Goal: Register for event/course

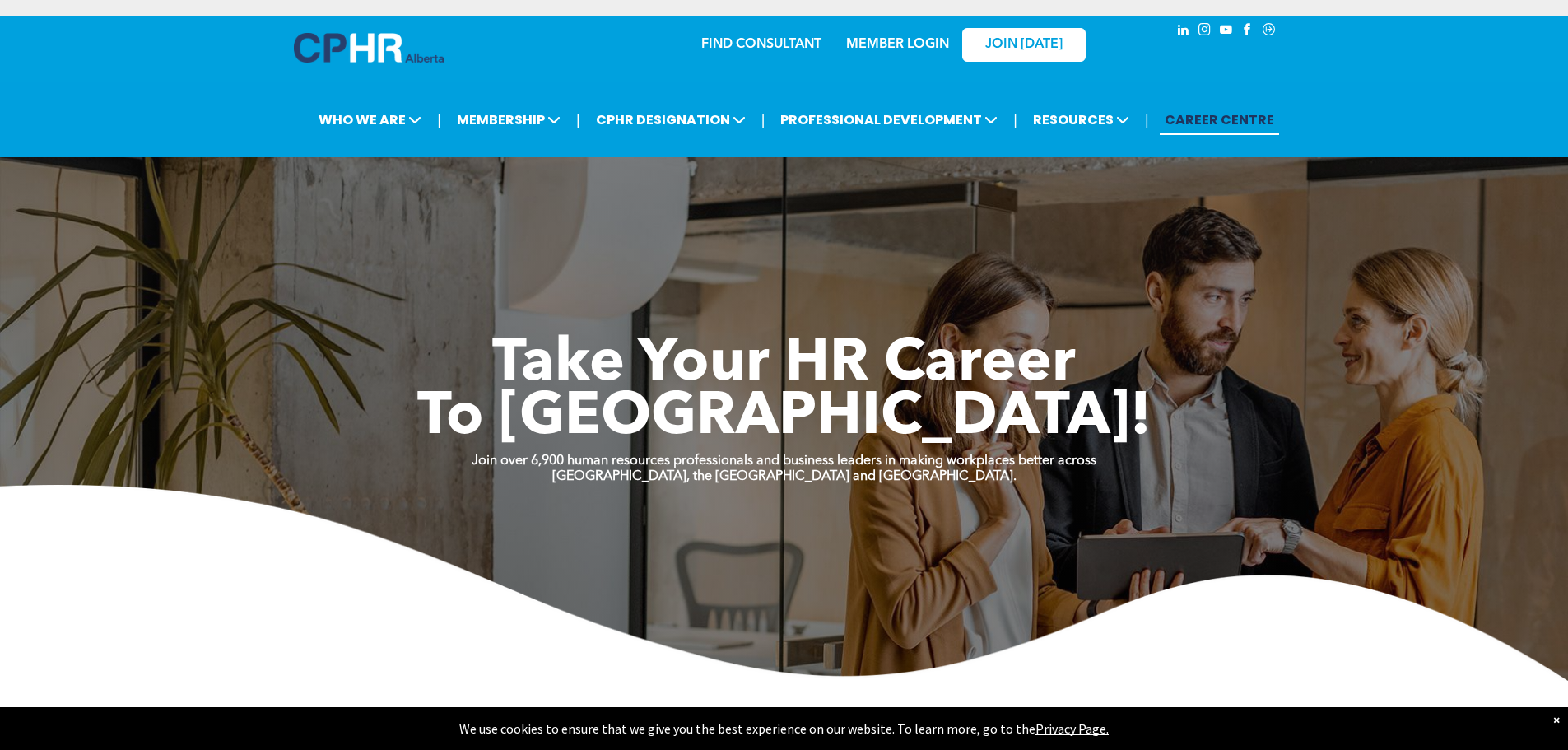
click at [913, 47] on link "MEMBER LOGIN" at bounding box center [897, 44] width 103 height 13
click at [906, 46] on link "MEMBER LOGIN" at bounding box center [897, 44] width 103 height 13
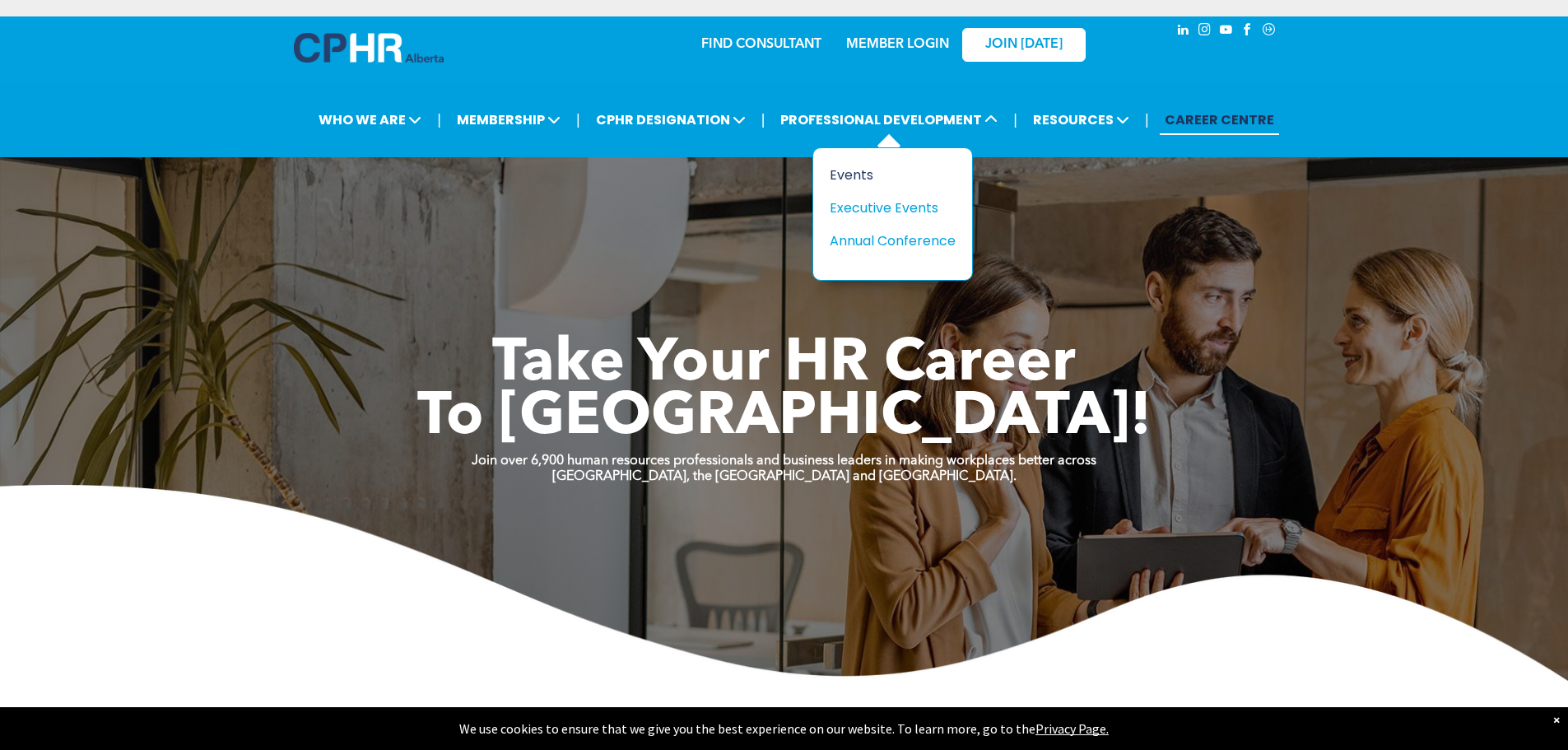
click at [871, 181] on div "Events" at bounding box center [886, 175] width 114 height 21
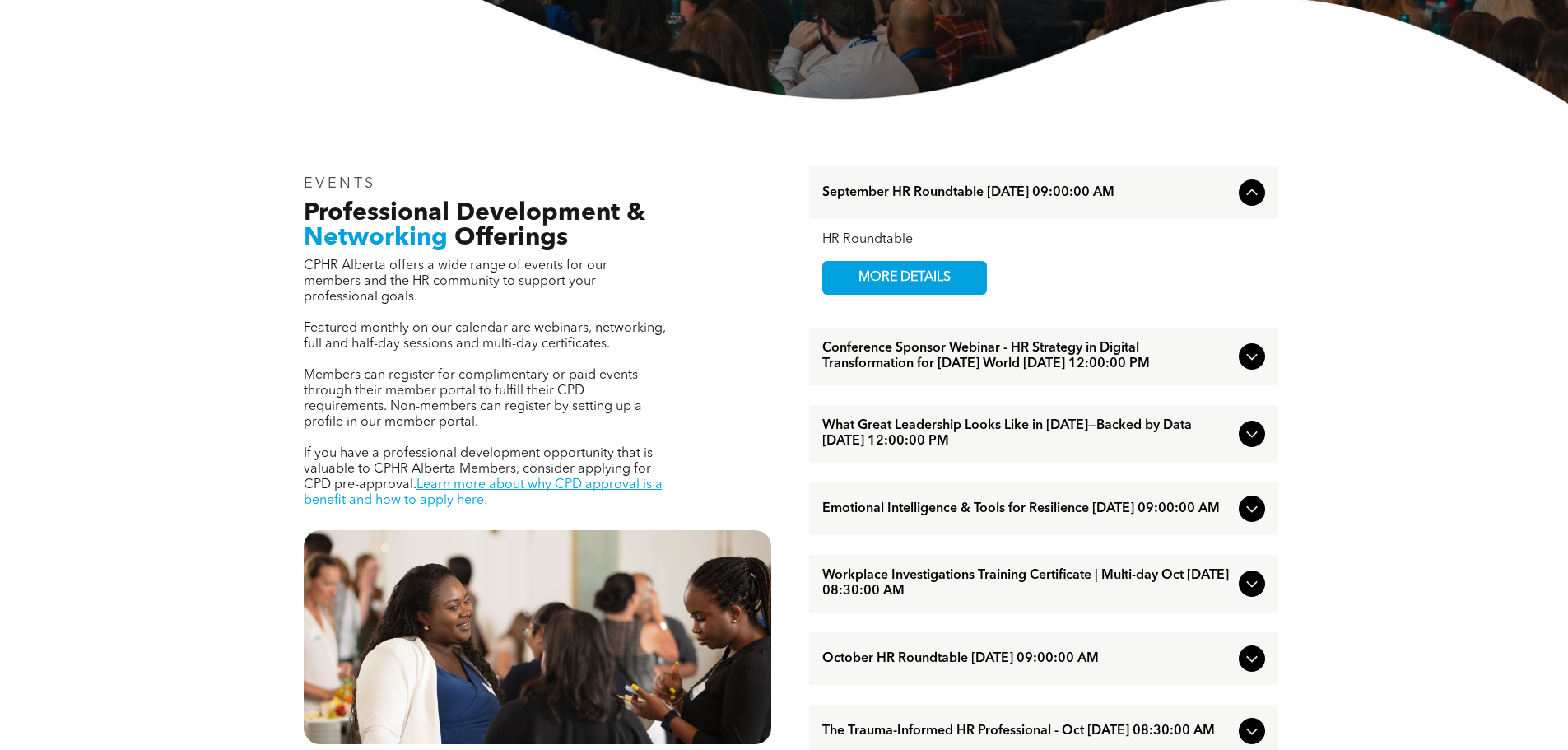
scroll to position [494, 0]
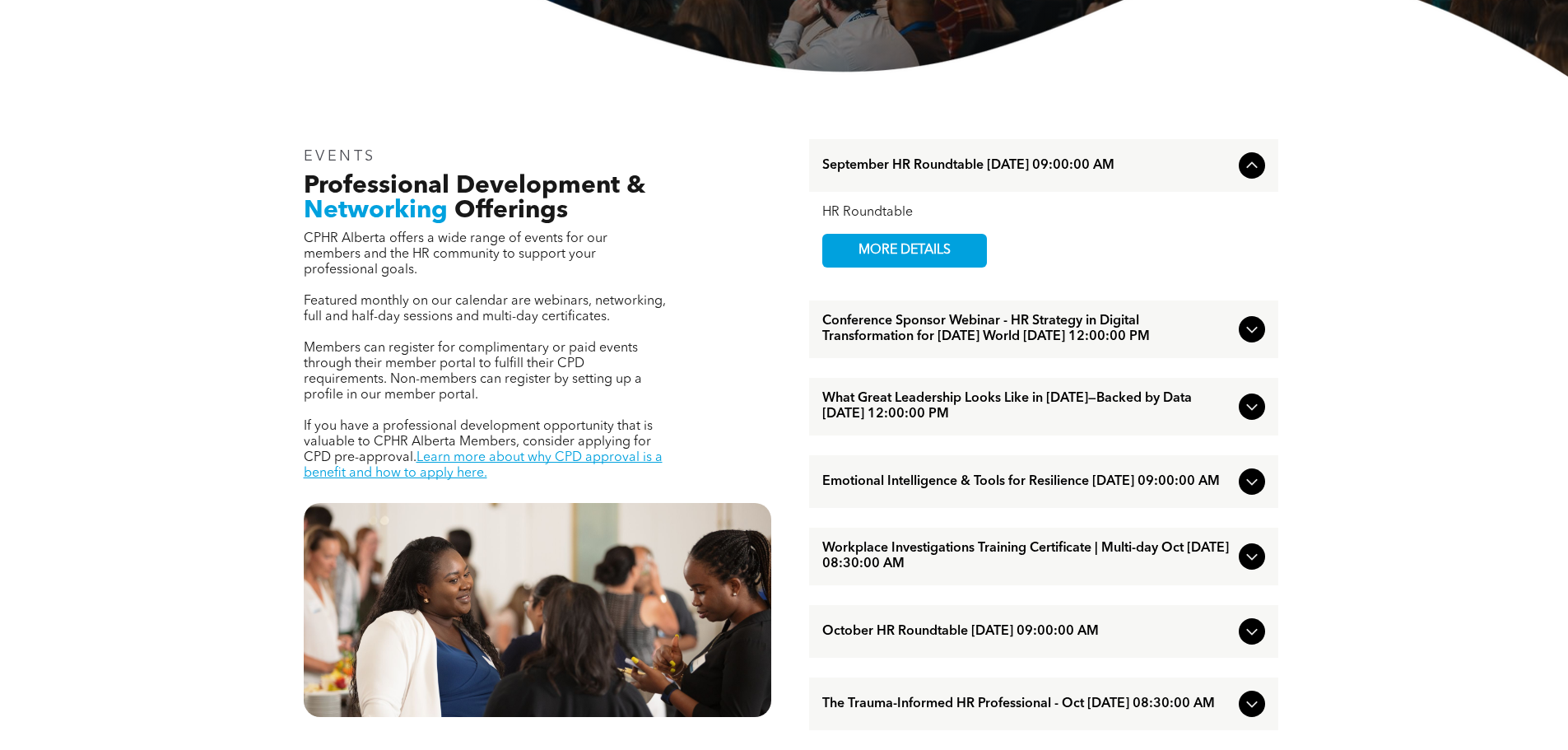
click at [1243, 491] on icon at bounding box center [1252, 482] width 20 height 20
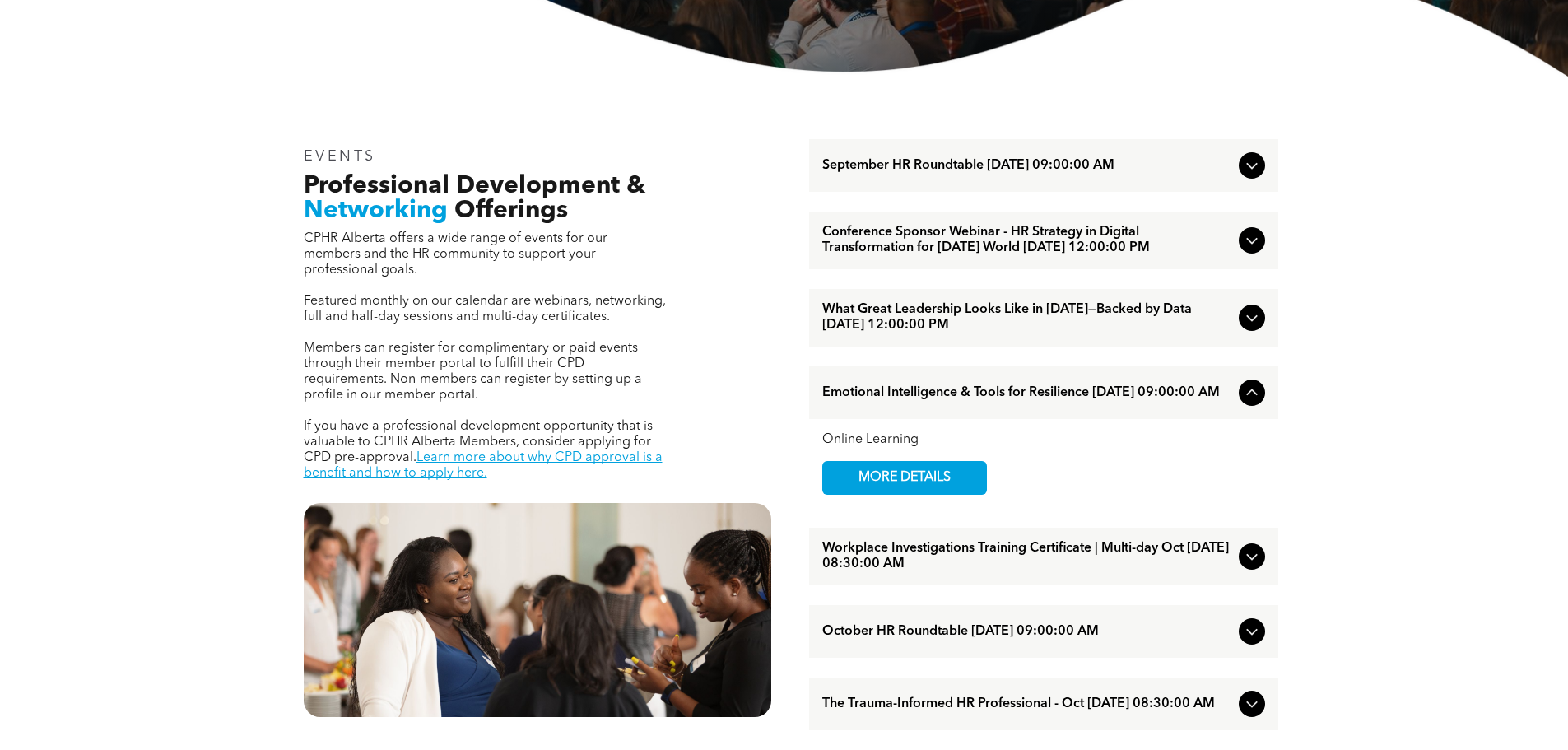
click at [1250, 396] on icon at bounding box center [1251, 392] width 11 height 6
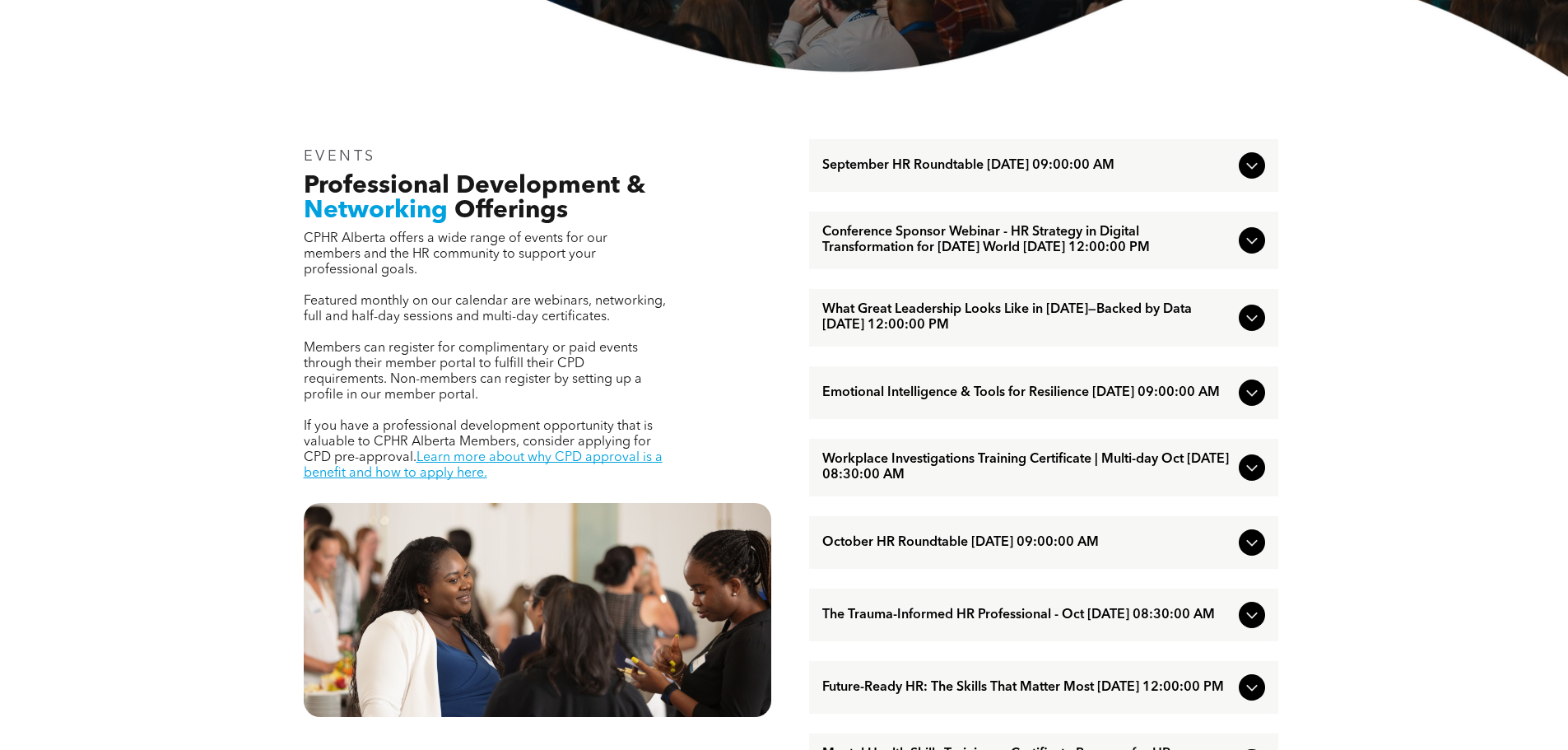
click at [1250, 403] on icon at bounding box center [1252, 393] width 20 height 20
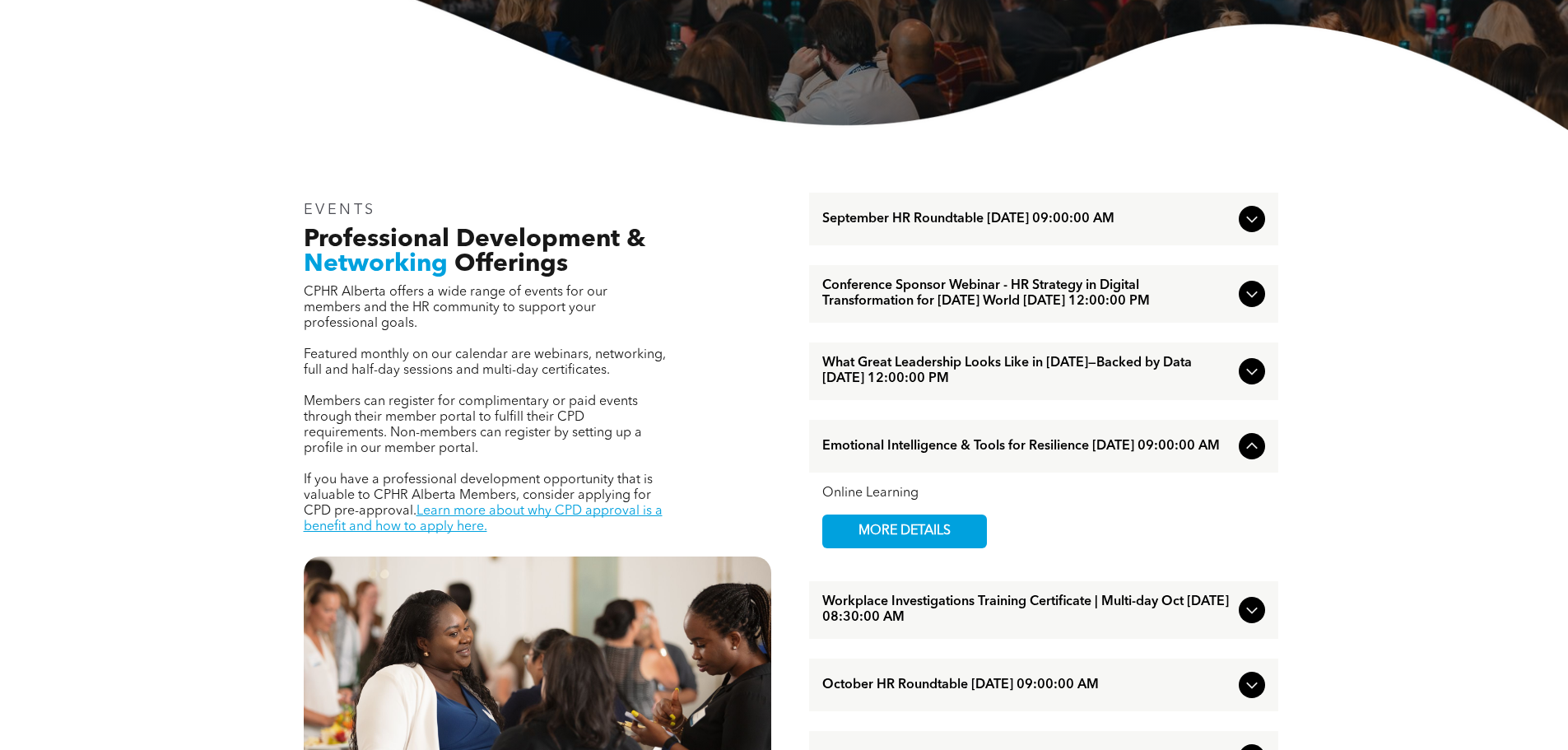
scroll to position [412, 0]
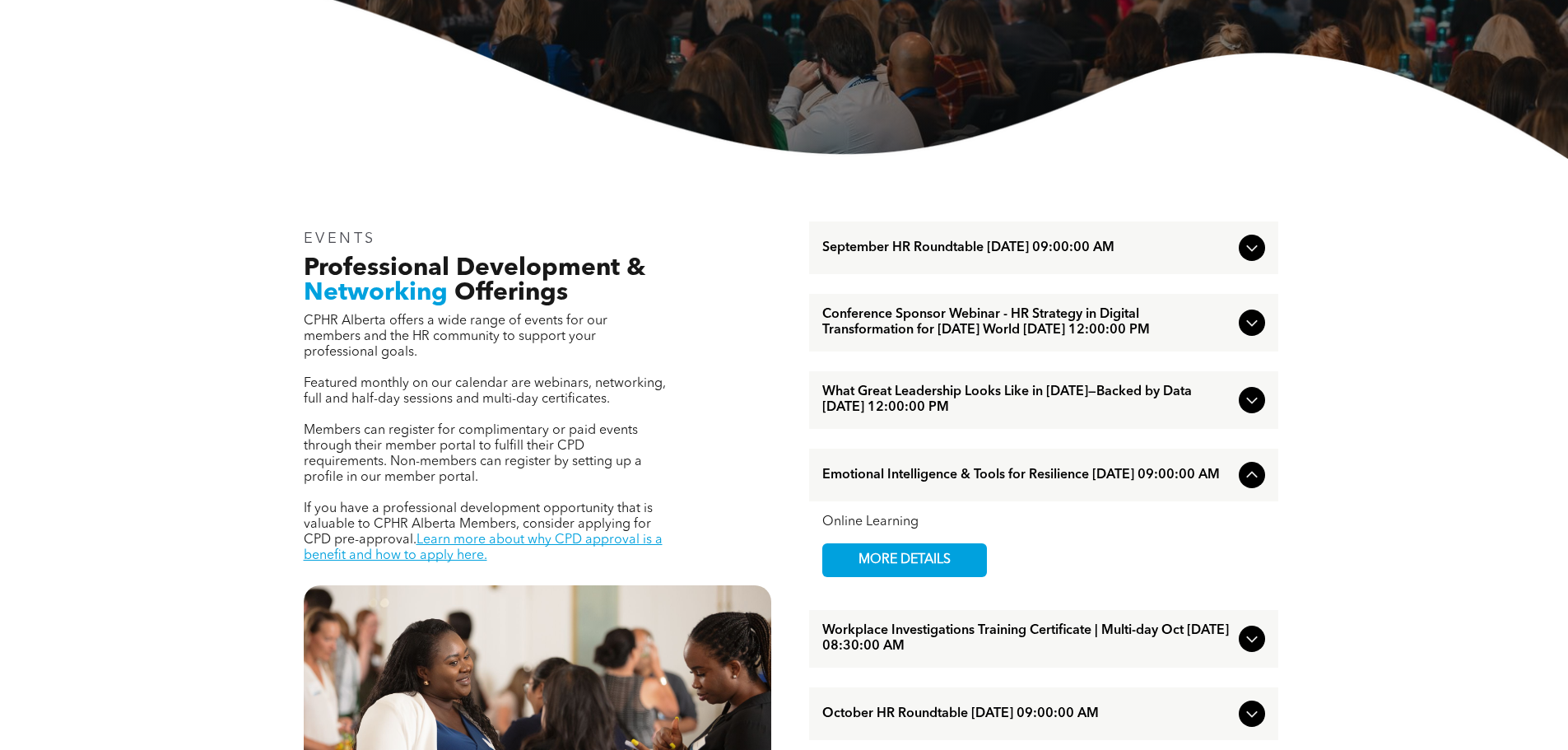
click at [1265, 413] on div at bounding box center [1251, 400] width 26 height 26
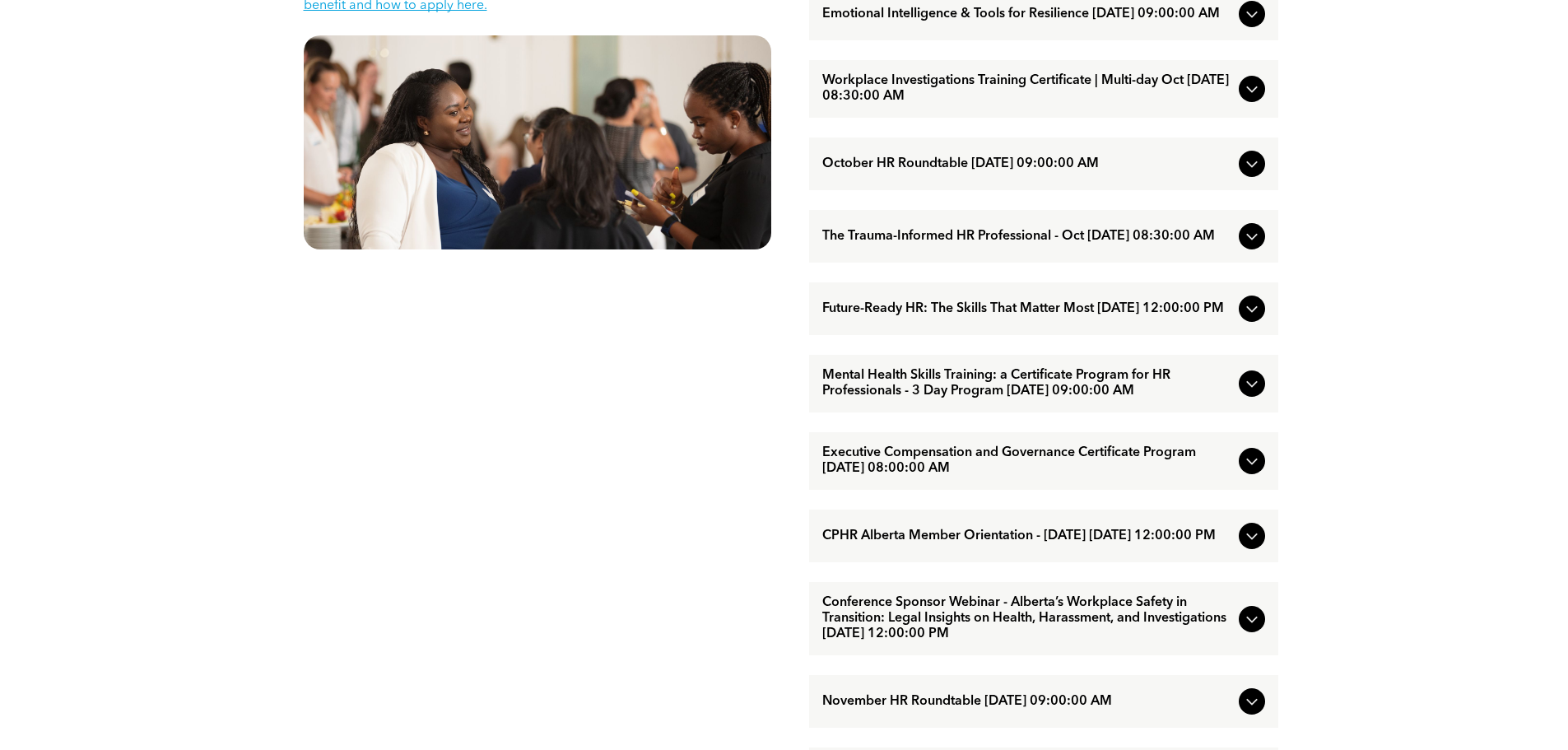
scroll to position [988, 0]
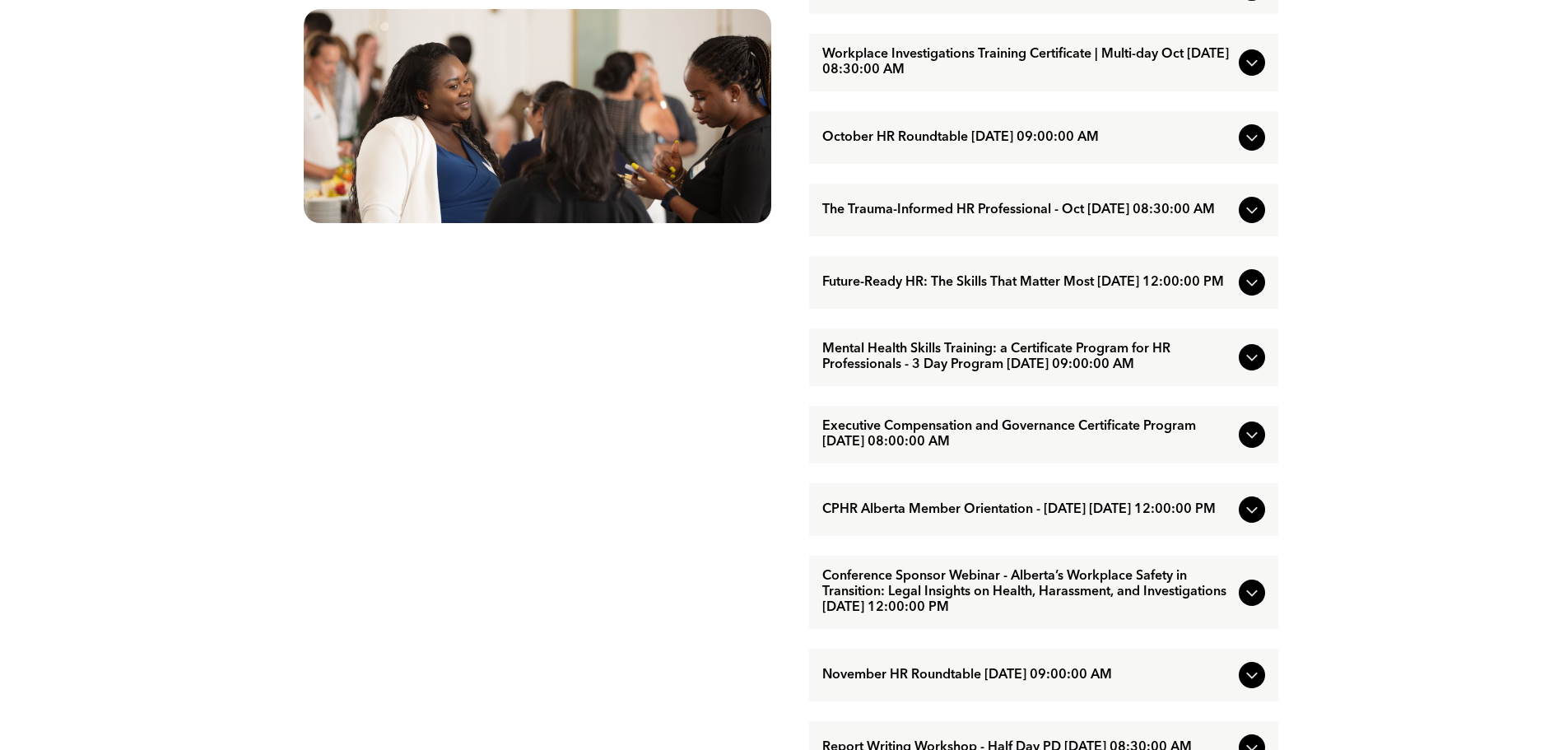
click at [1549, 328] on div "EVENTS Professional Development & Networking Offerings CPHR Alberta offers a wi…" at bounding box center [784, 397] width 1568 height 1632
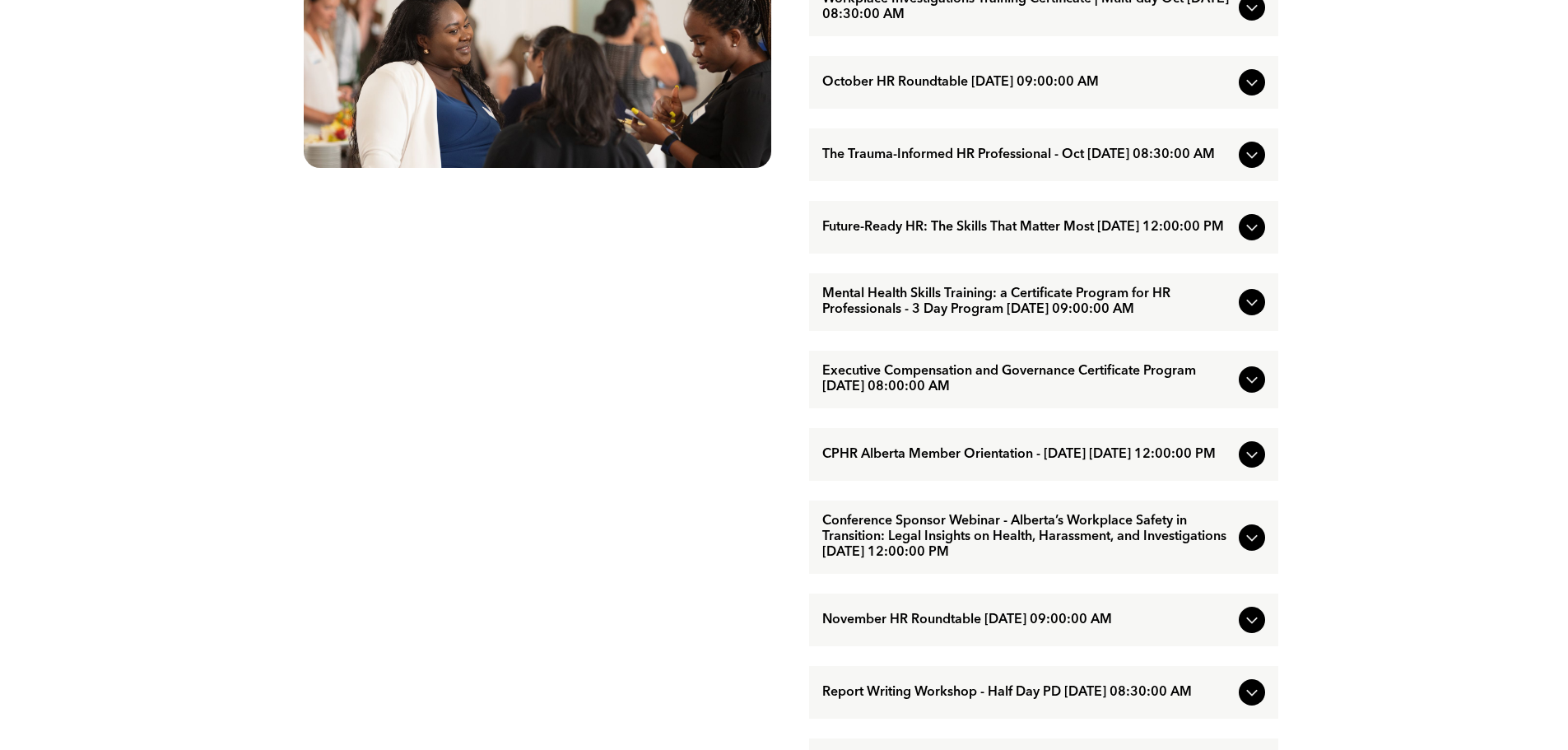
scroll to position [1070, 0]
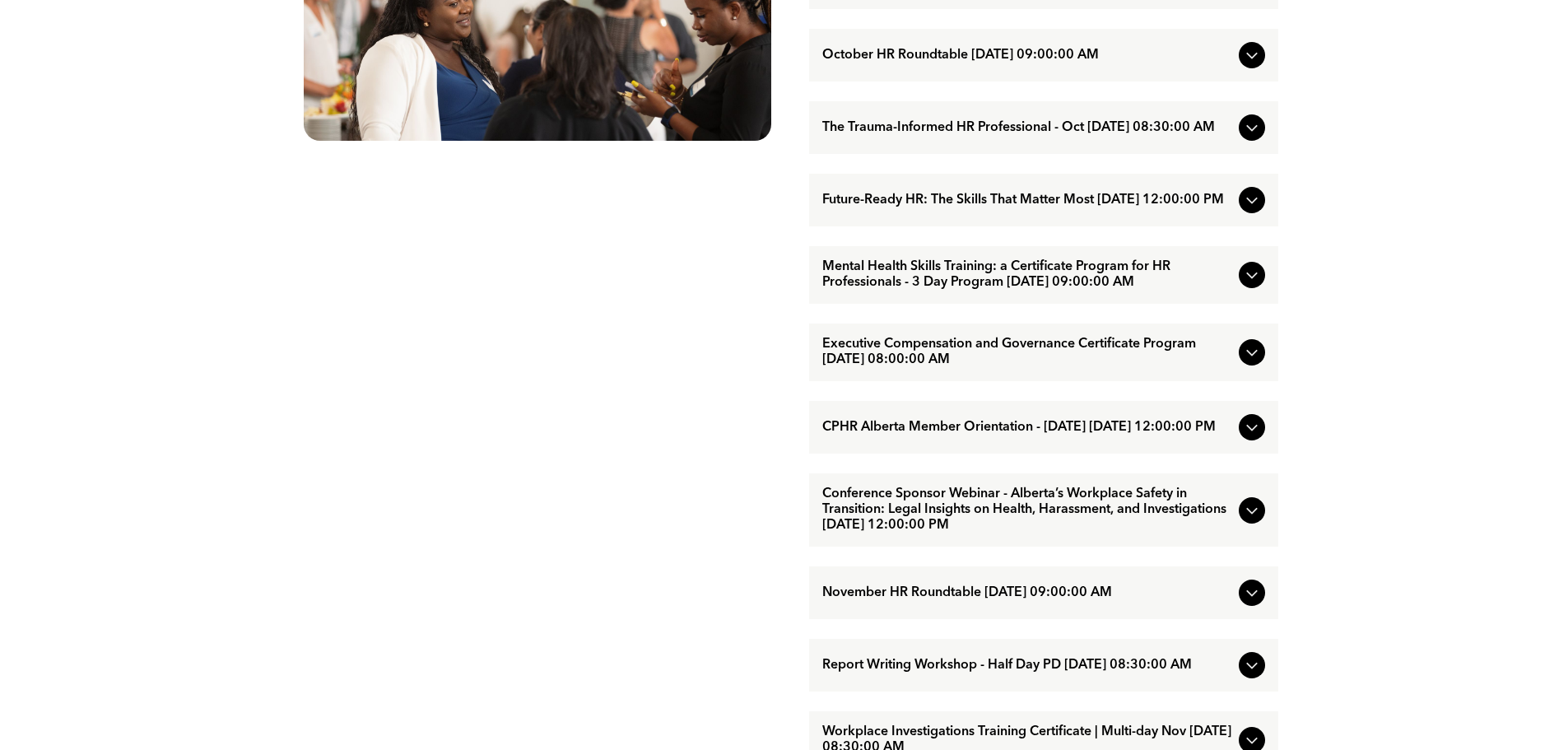
click at [1248, 362] on icon at bounding box center [1252, 353] width 20 height 20
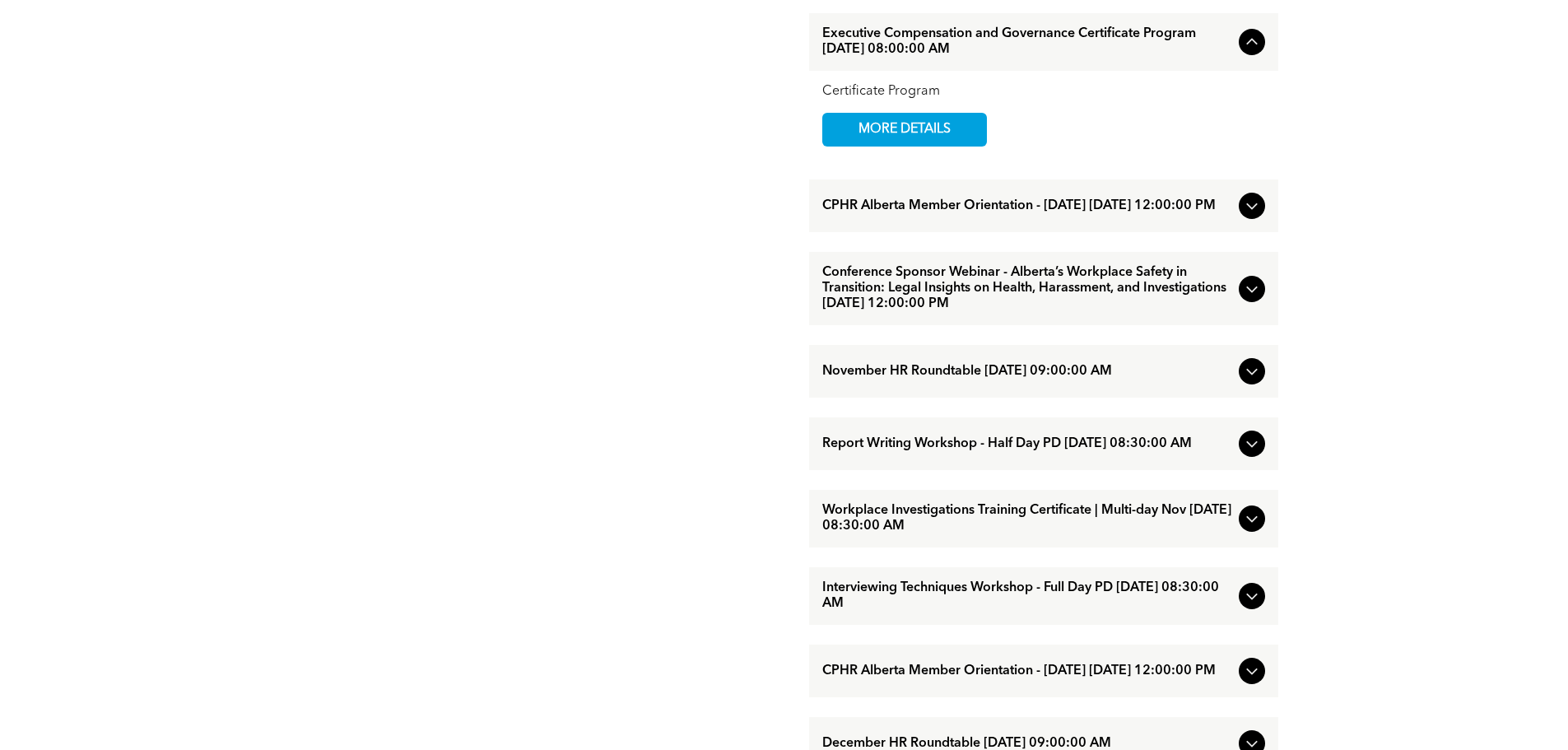
scroll to position [1318, 0]
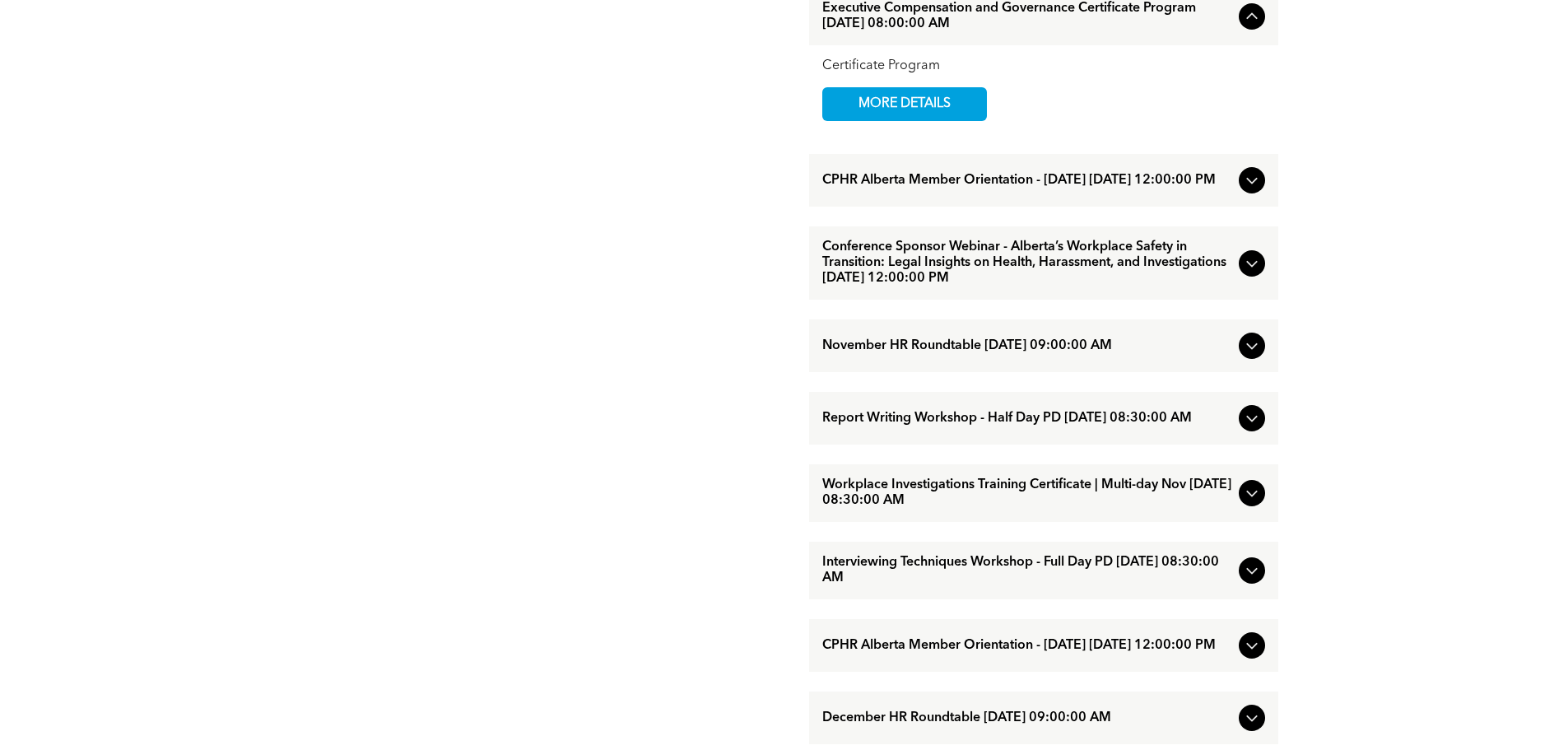
click at [1245, 429] on icon at bounding box center [1252, 418] width 20 height 20
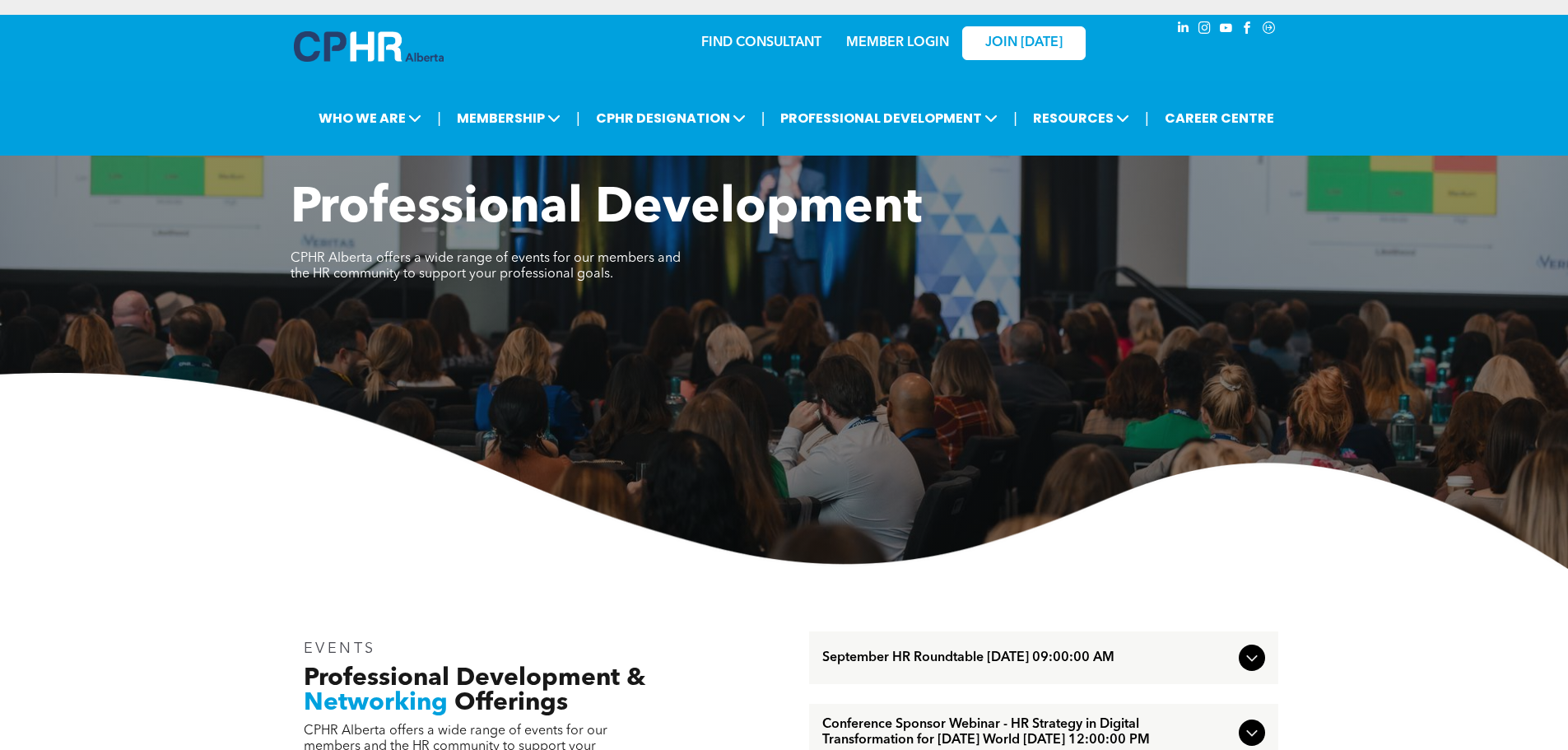
scroll to position [0, 0]
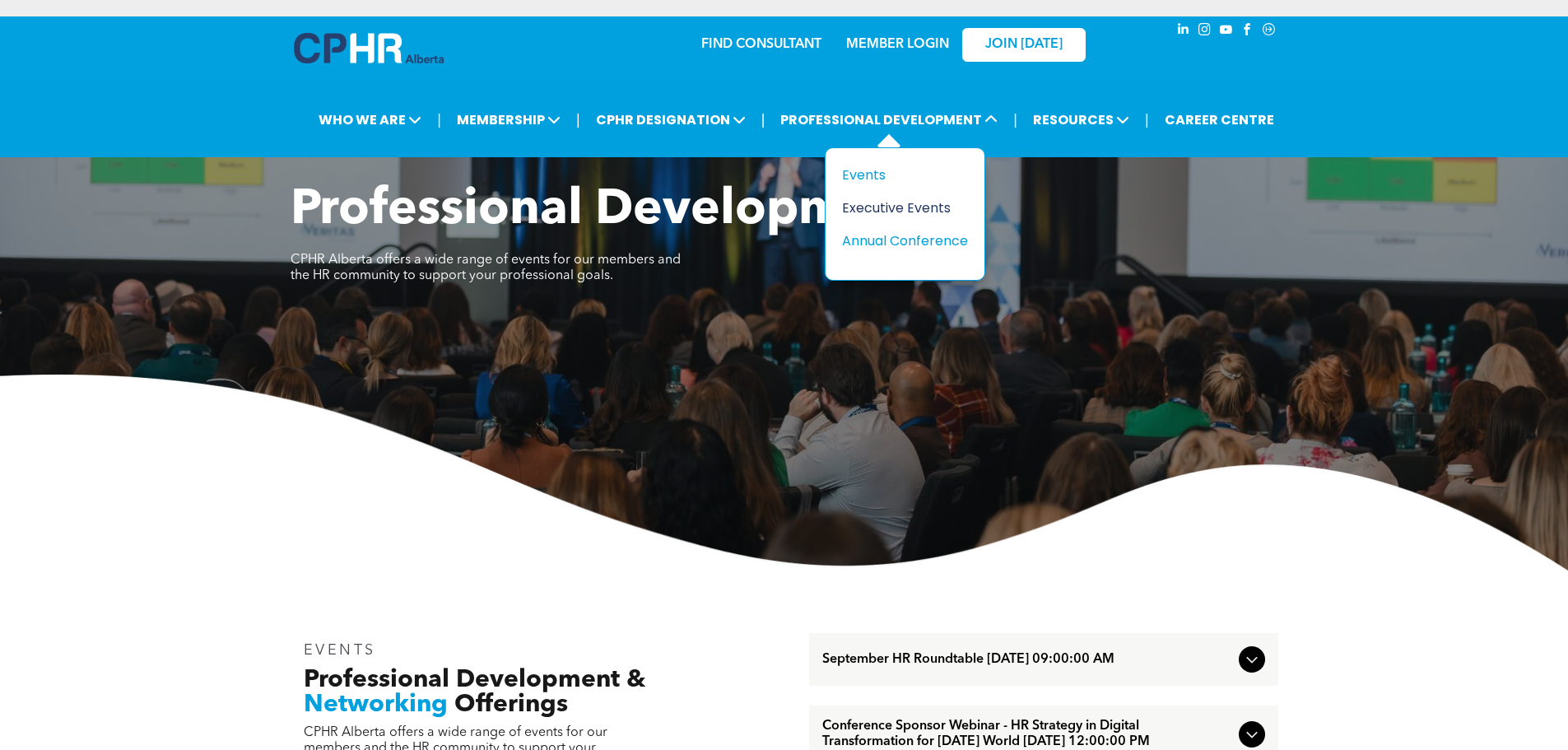
click at [898, 206] on div "Executive Events" at bounding box center [899, 208] width 114 height 21
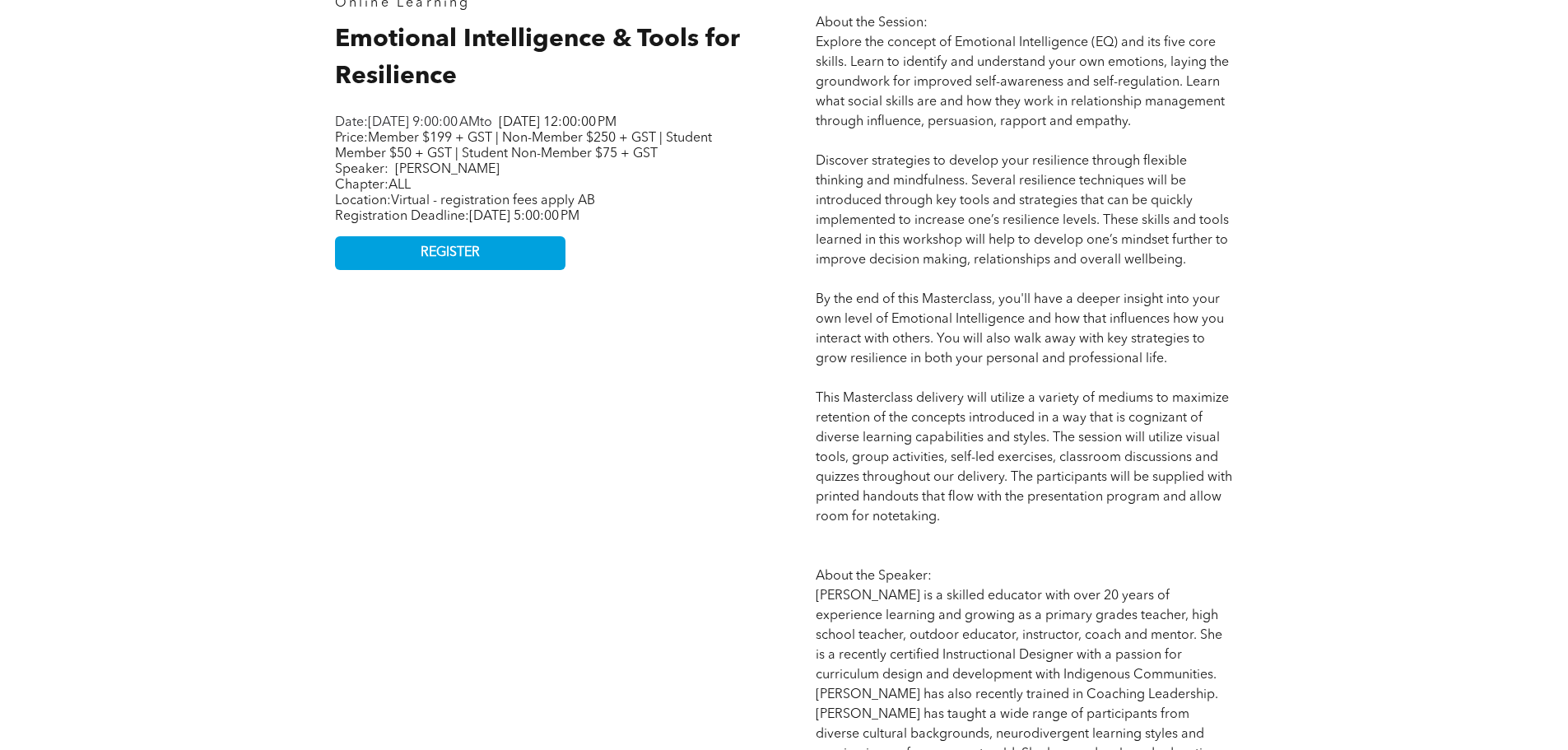
scroll to position [906, 0]
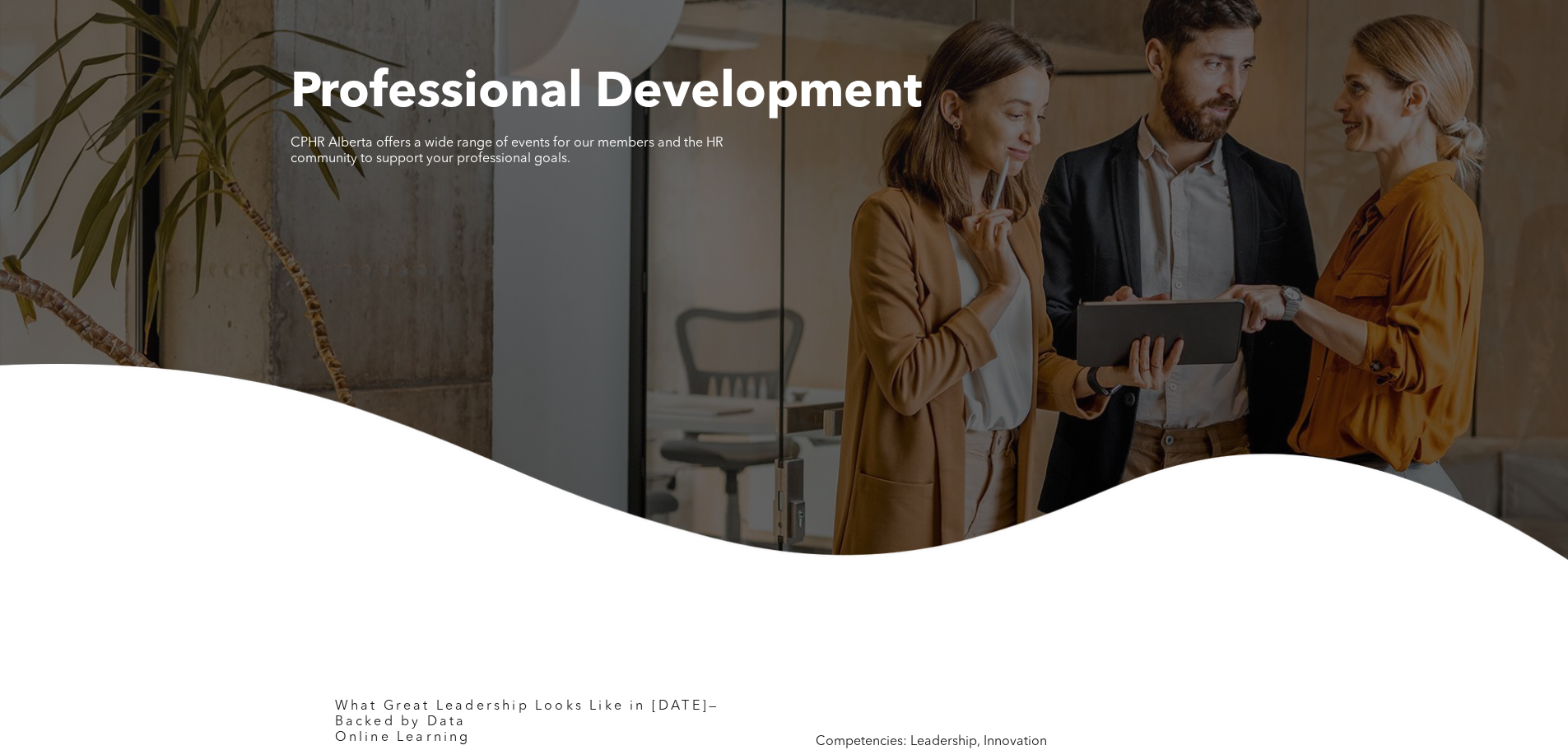
scroll to position [659, 0]
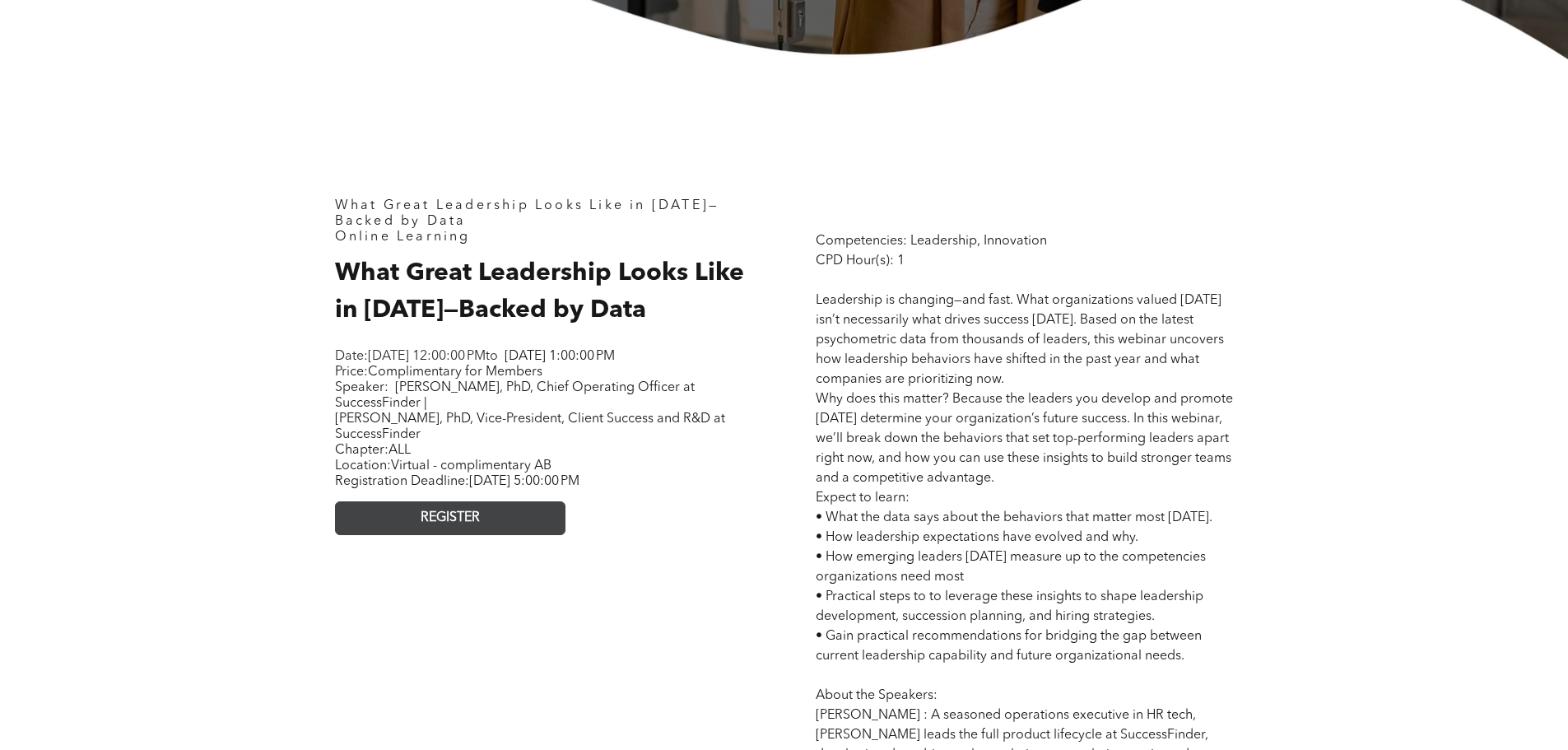
click at [510, 535] on link "REGISTER" at bounding box center [451, 518] width 231 height 34
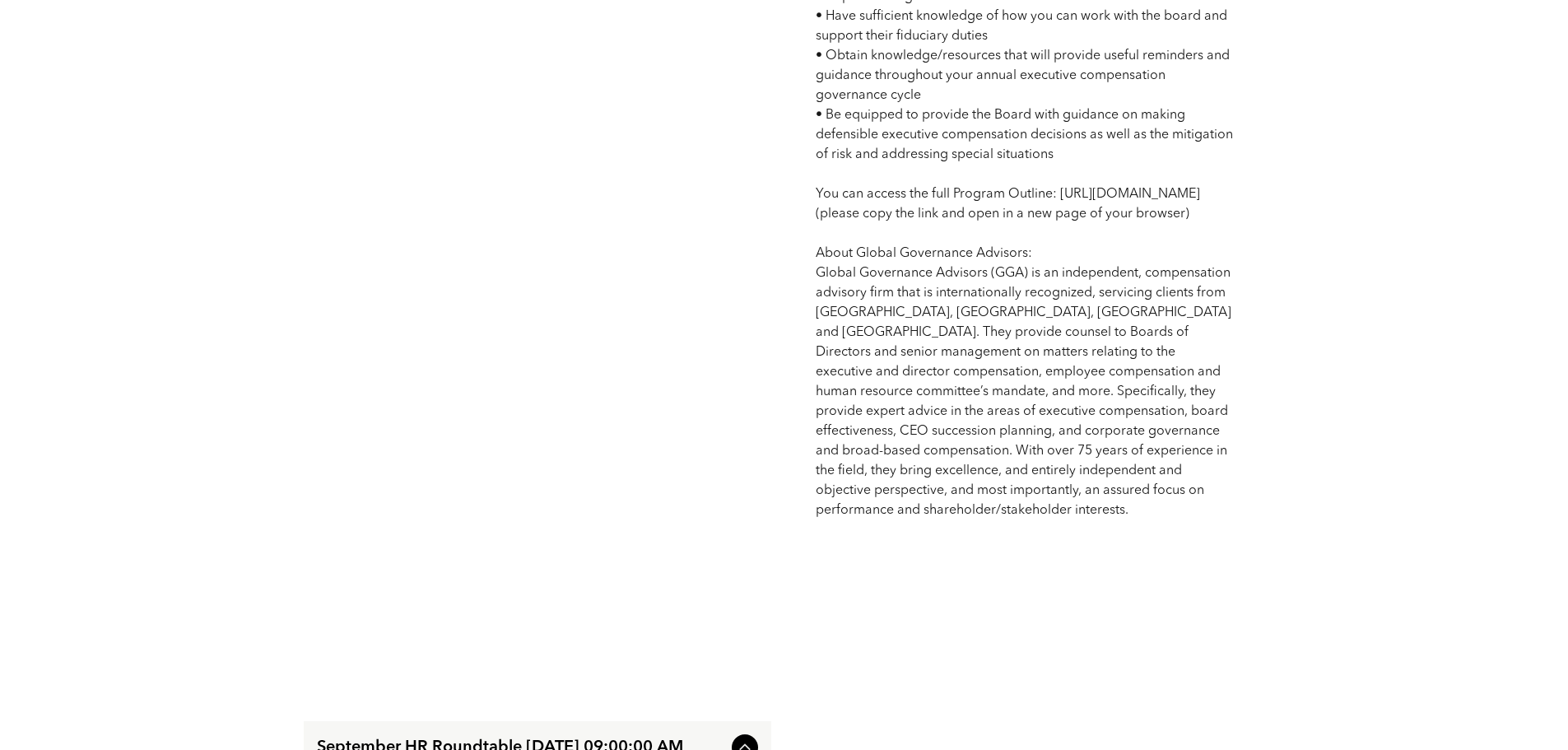
scroll to position [1401, 0]
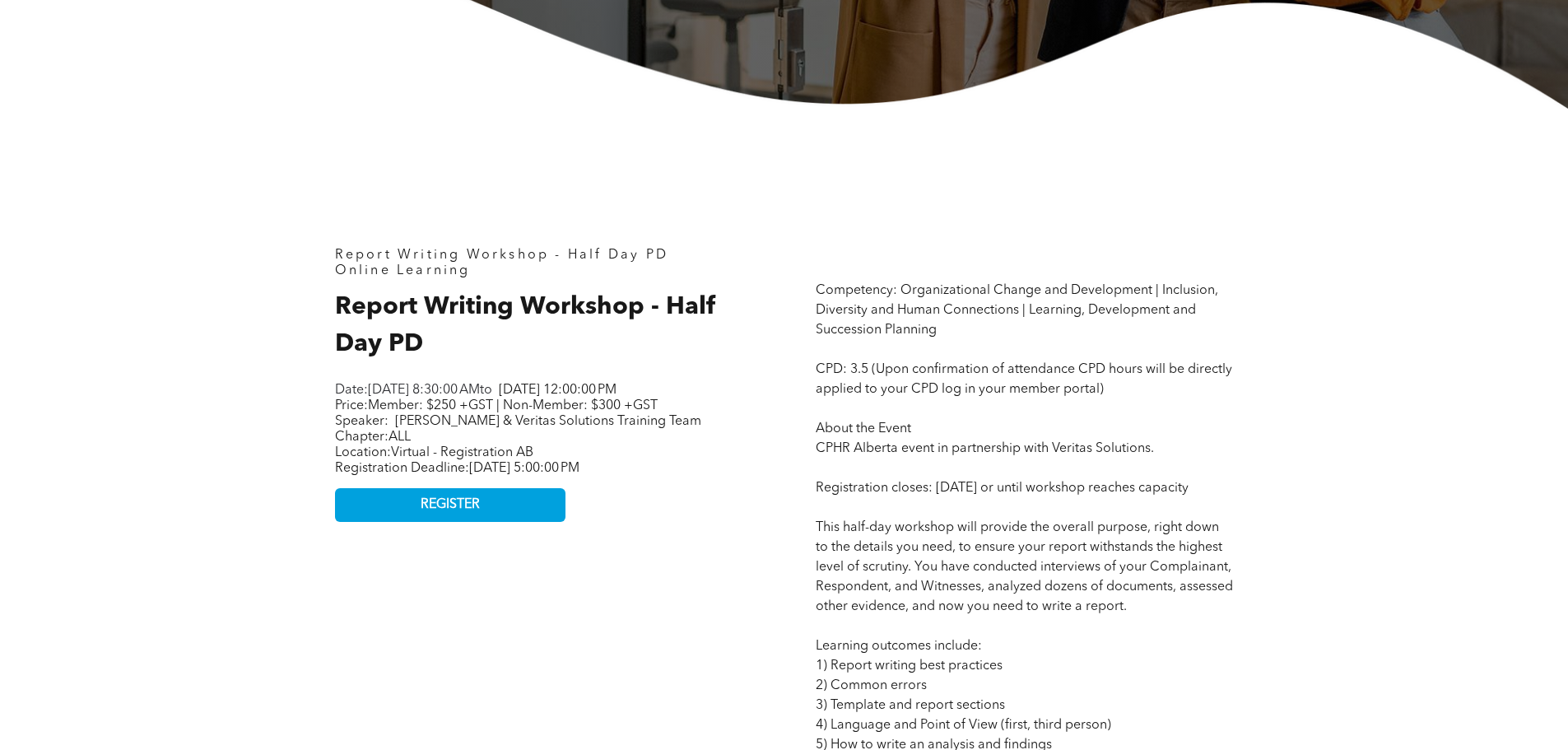
scroll to position [741, 0]
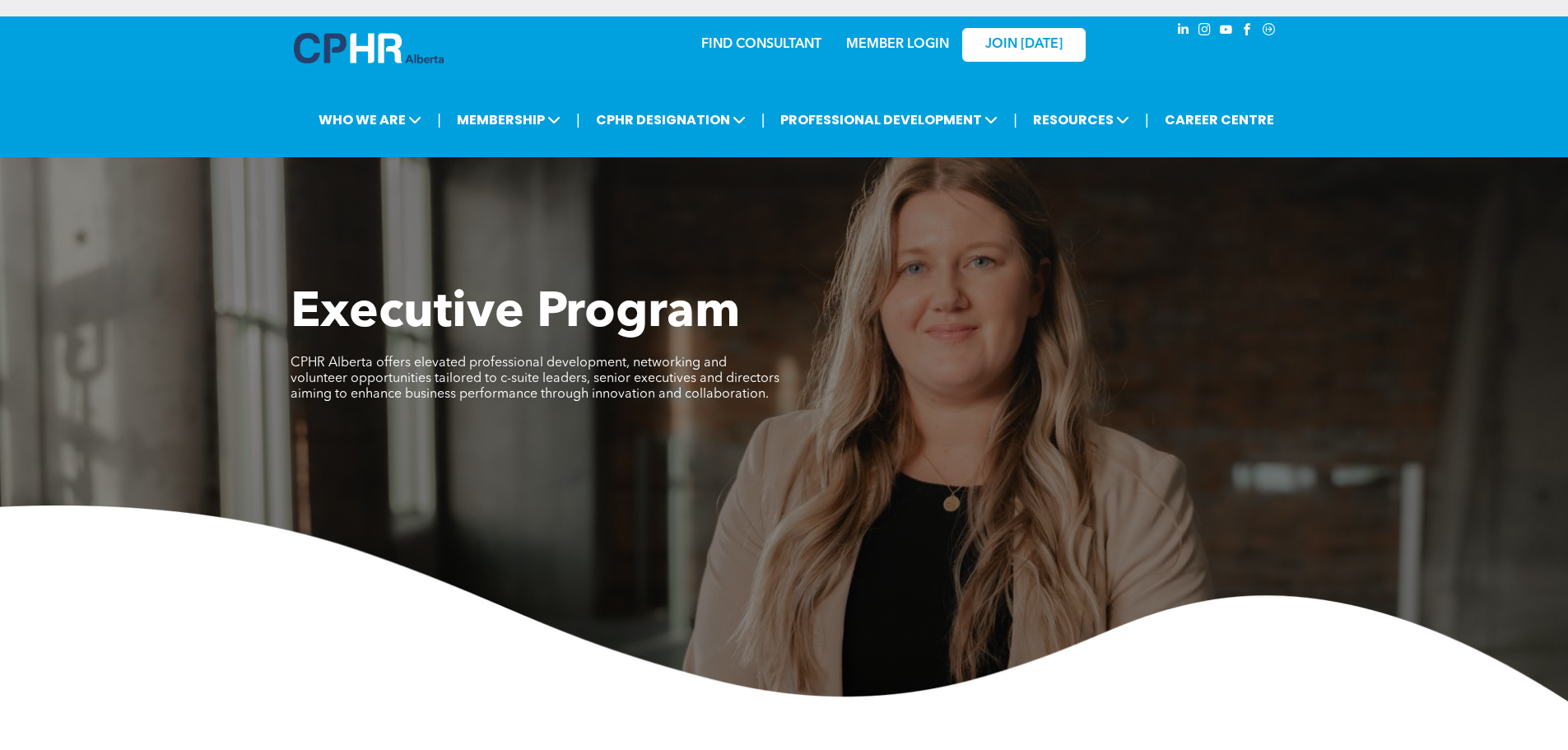
click at [864, 45] on link "MEMBER LOGIN" at bounding box center [897, 44] width 103 height 13
